Goal: Task Accomplishment & Management: Manage account settings

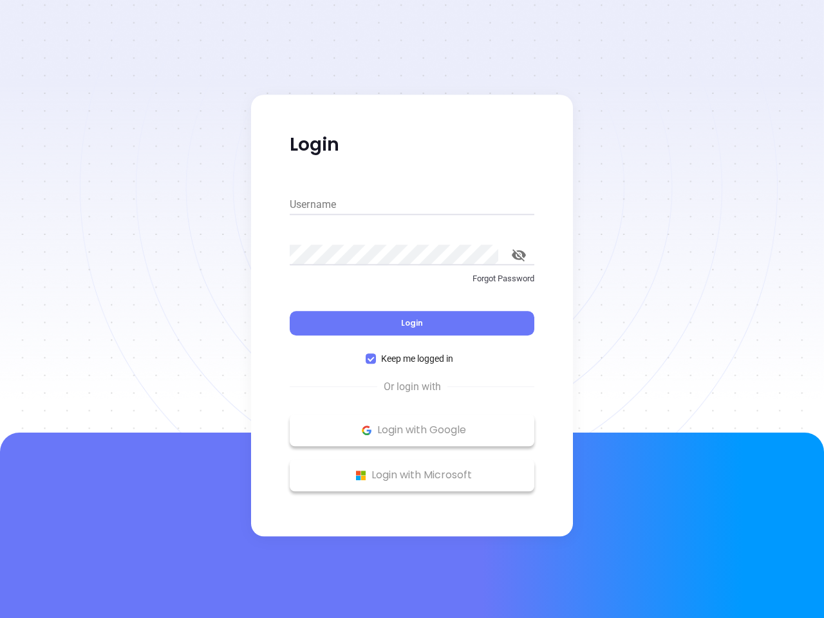
click at [412, 309] on div "Login" at bounding box center [412, 315] width 245 height 40
click at [412, 205] on input "Username" at bounding box center [412, 204] width 245 height 21
click at [519, 255] on icon "toggle password visibility" at bounding box center [519, 255] width 14 height 12
click at [412, 323] on span "Login" at bounding box center [412, 322] width 22 height 11
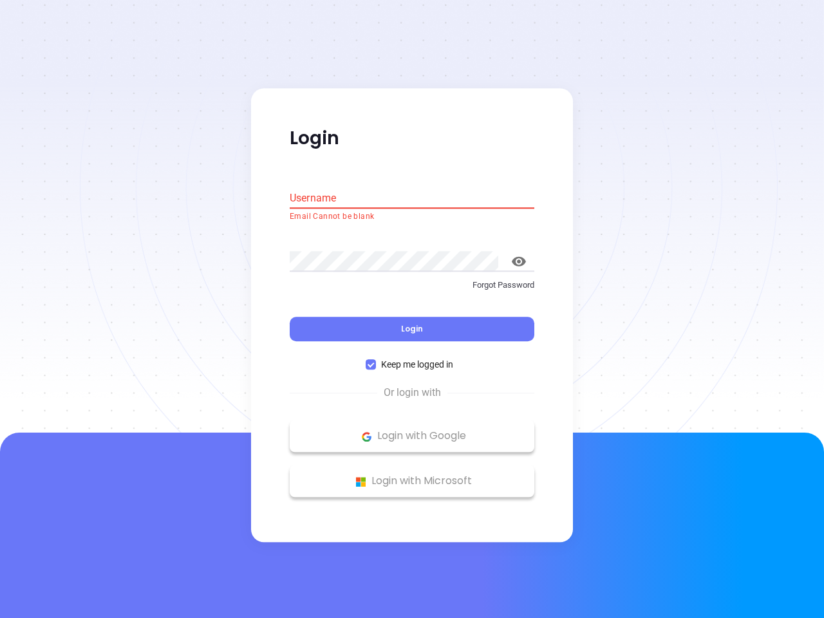
click at [412, 358] on span "Keep me logged in" at bounding box center [417, 365] width 82 height 14
click at [376, 360] on input "Keep me logged in" at bounding box center [371, 365] width 10 height 10
checkbox input "false"
click at [412, 430] on p "Login with Google" at bounding box center [412, 436] width 232 height 19
click at [412, 475] on p "Login with Microsoft" at bounding box center [412, 481] width 232 height 19
